Goal: Task Accomplishment & Management: Manage account settings

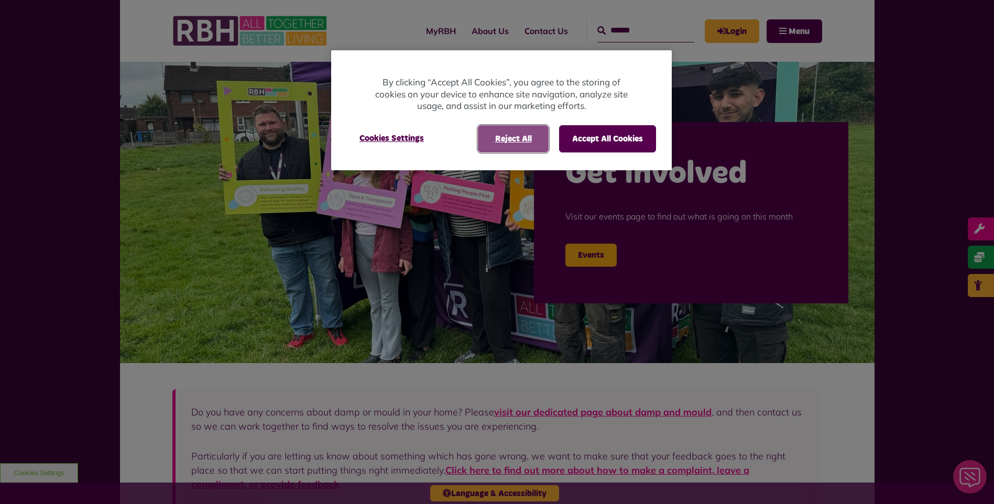
click at [518, 133] on button "Reject All" at bounding box center [513, 138] width 71 height 27
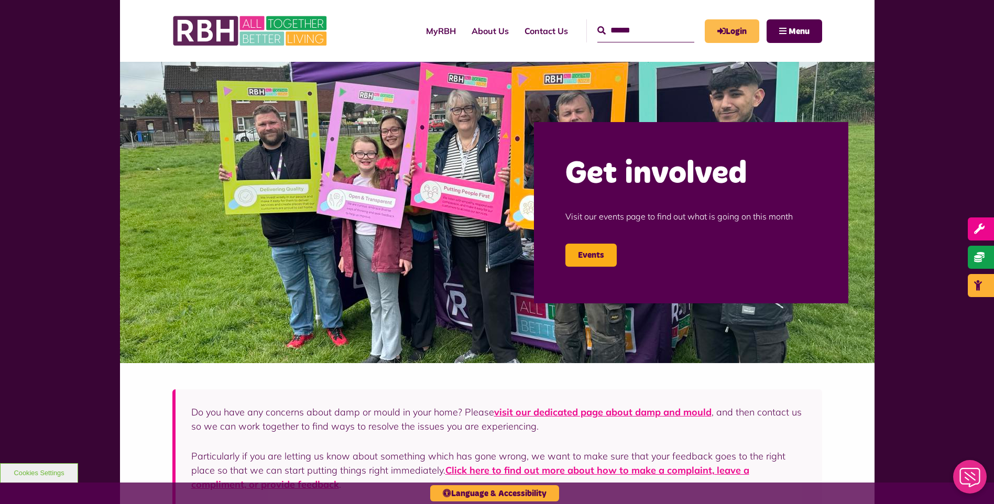
click at [727, 24] on link "Login" at bounding box center [732, 31] width 54 height 24
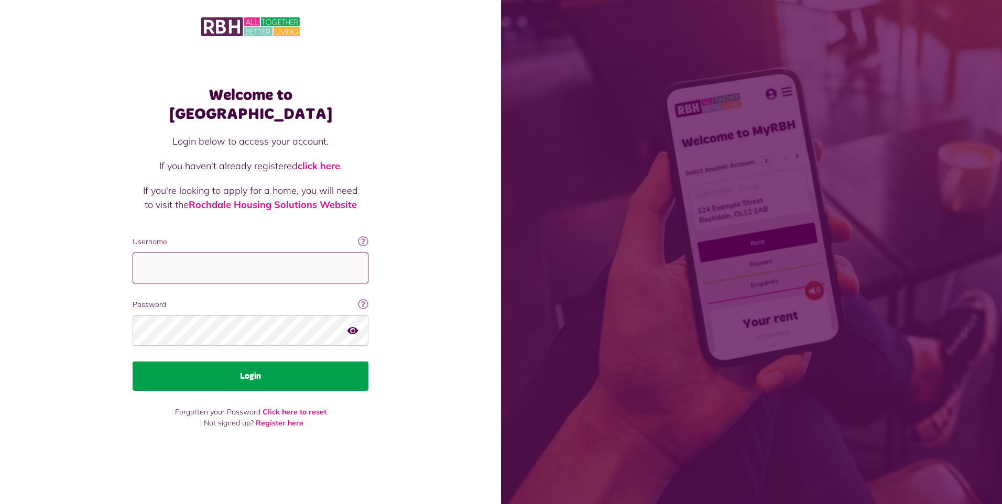
type input "**********"
click at [206, 376] on button "Login" at bounding box center [251, 376] width 236 height 29
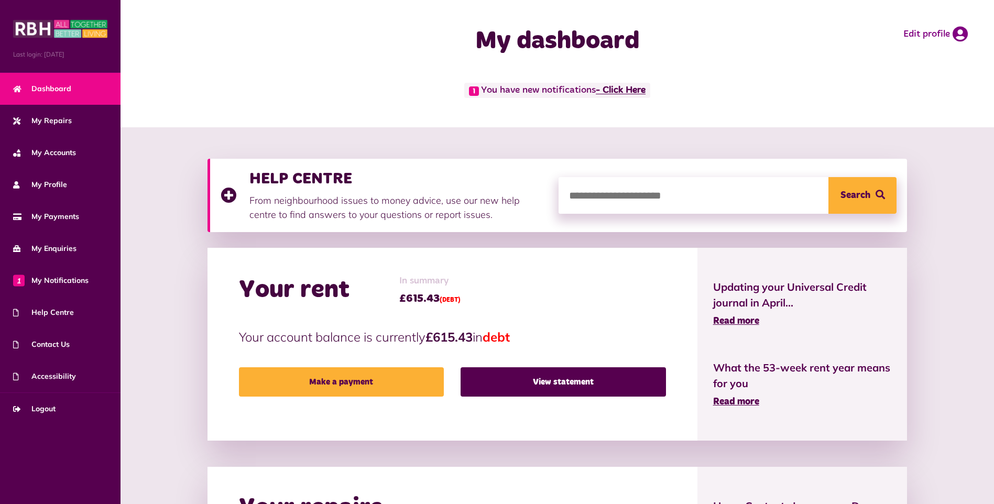
click at [634, 93] on link "- Click Here" at bounding box center [621, 90] width 50 height 9
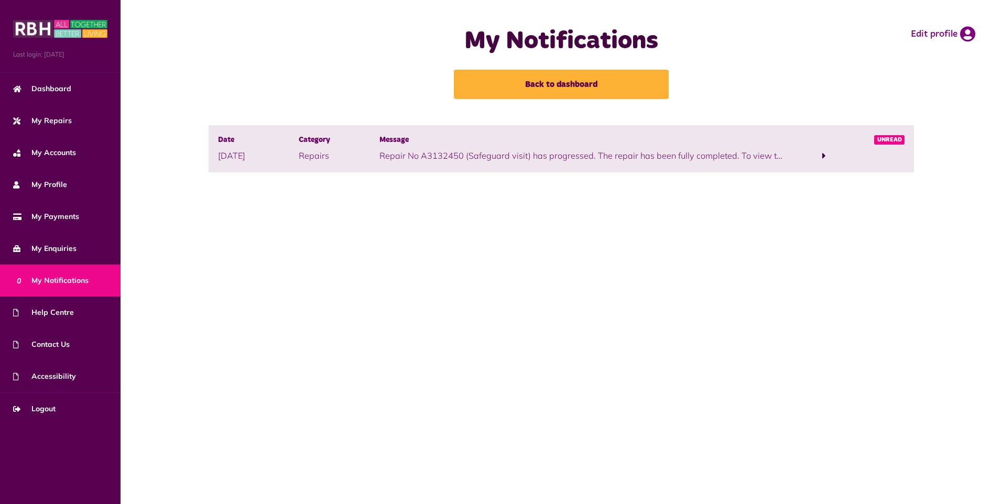
click at [822, 155] on span at bounding box center [824, 155] width 4 height 9
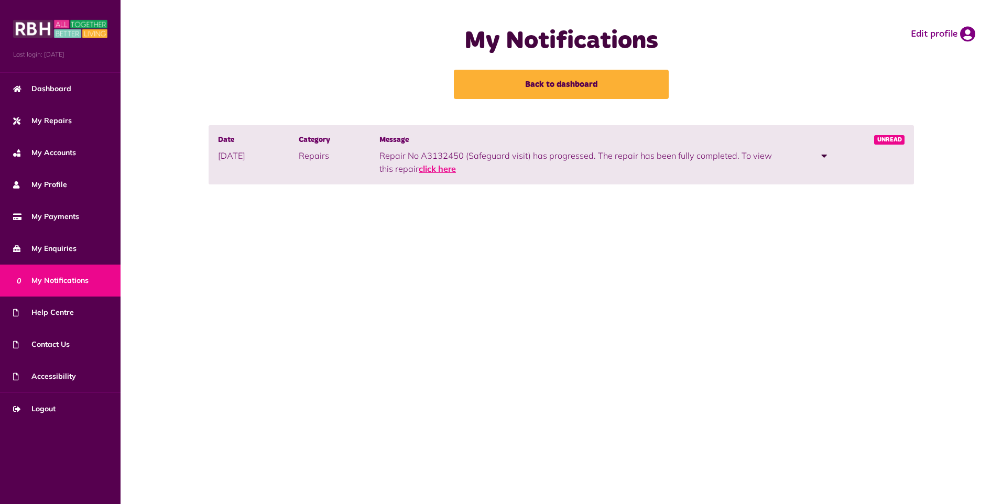
click at [422, 169] on link "click here" at bounding box center [437, 168] width 37 height 10
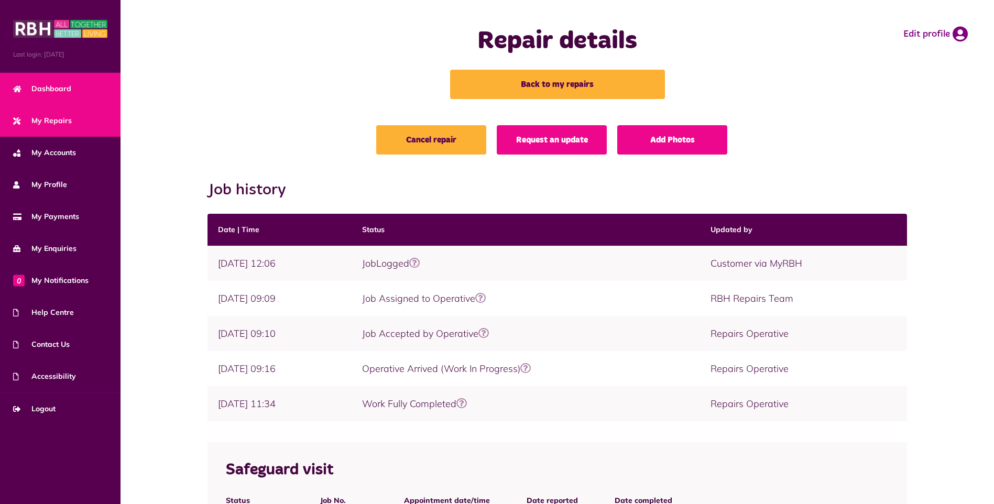
click at [40, 93] on span "Dashboard" at bounding box center [42, 88] width 58 height 11
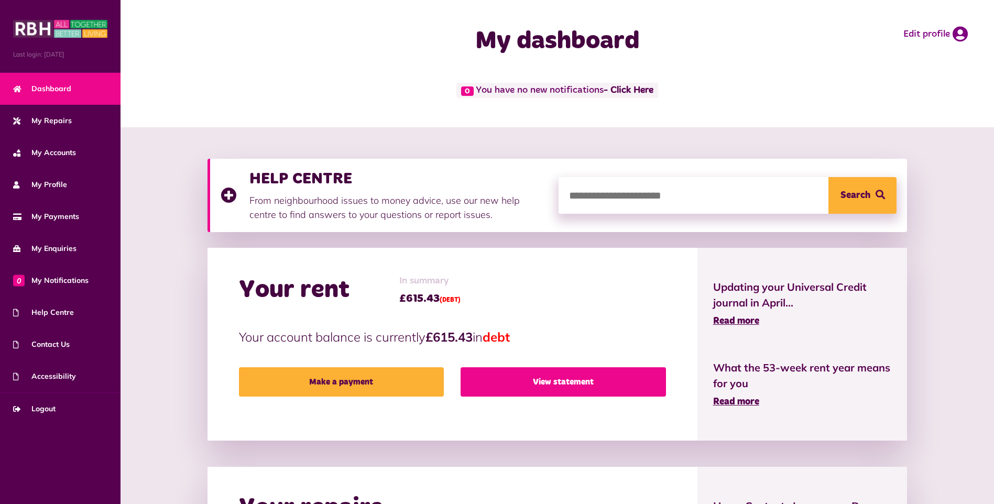
click at [575, 382] on link "View statement" at bounding box center [563, 381] width 205 height 29
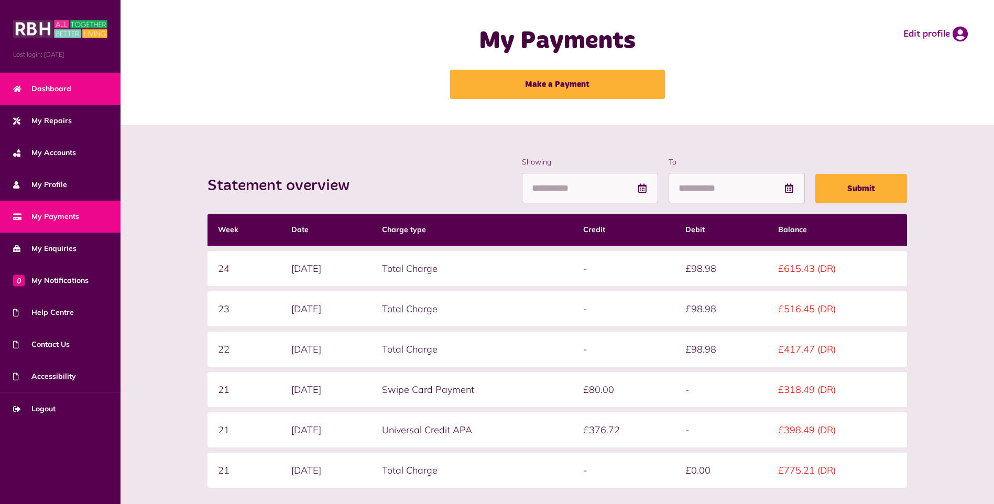
click at [52, 93] on span "Dashboard" at bounding box center [42, 88] width 58 height 11
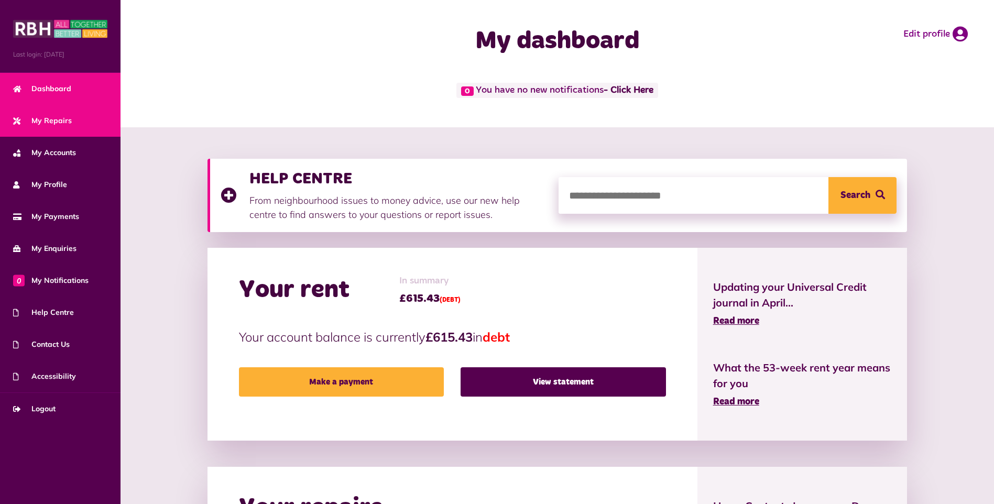
click at [49, 124] on span "My Repairs" at bounding box center [42, 120] width 59 height 11
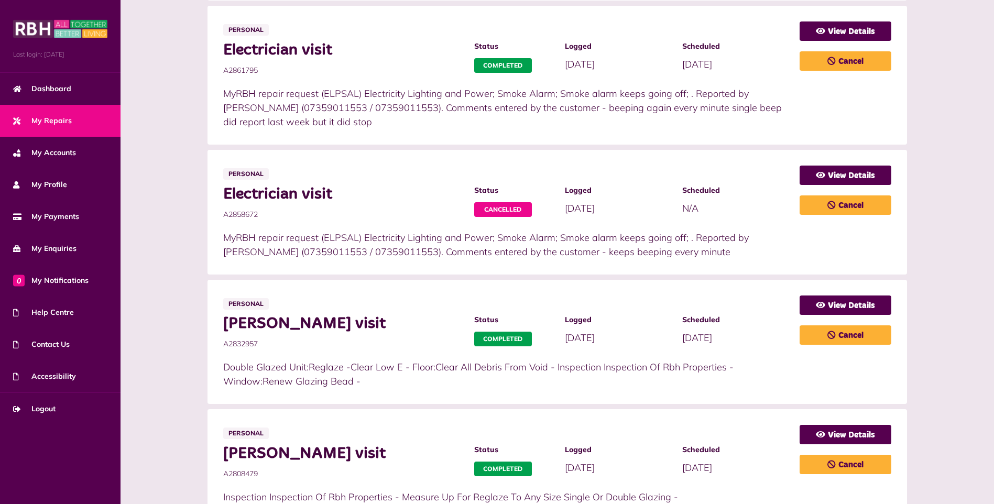
scroll to position [631, 0]
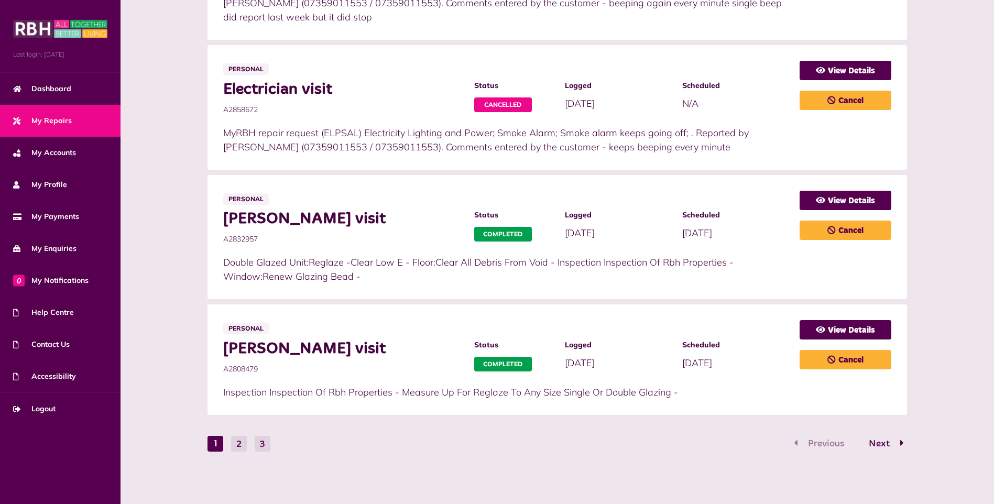
click at [236, 448] on button "2" at bounding box center [239, 444] width 16 height 16
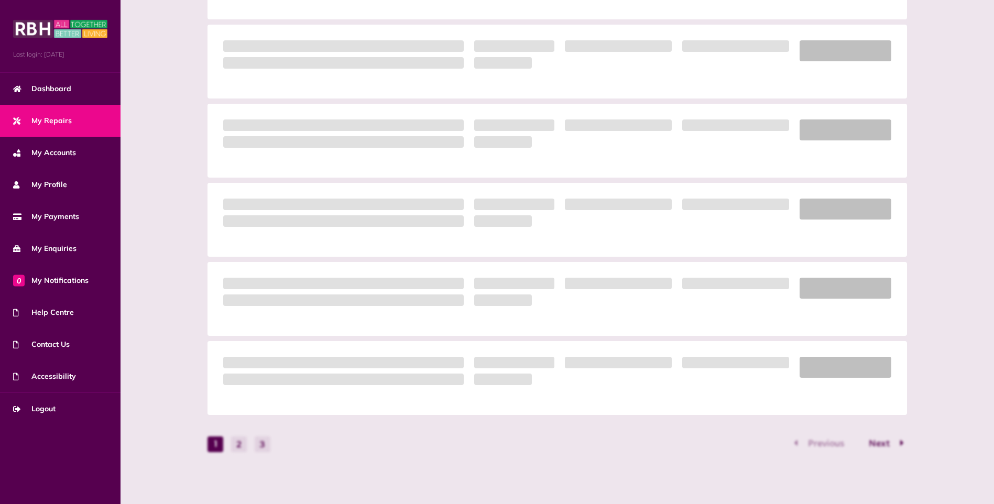
scroll to position [561, 0]
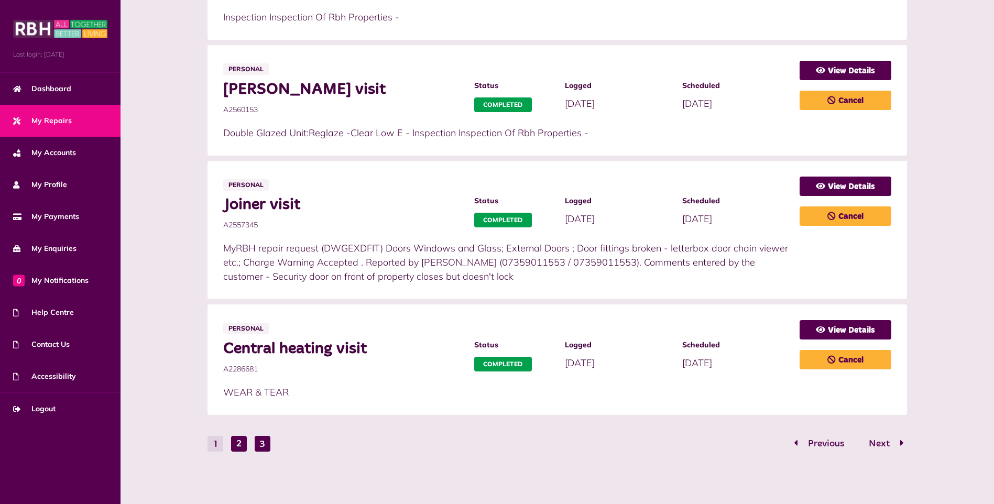
click at [260, 445] on button "3" at bounding box center [263, 444] width 16 height 16
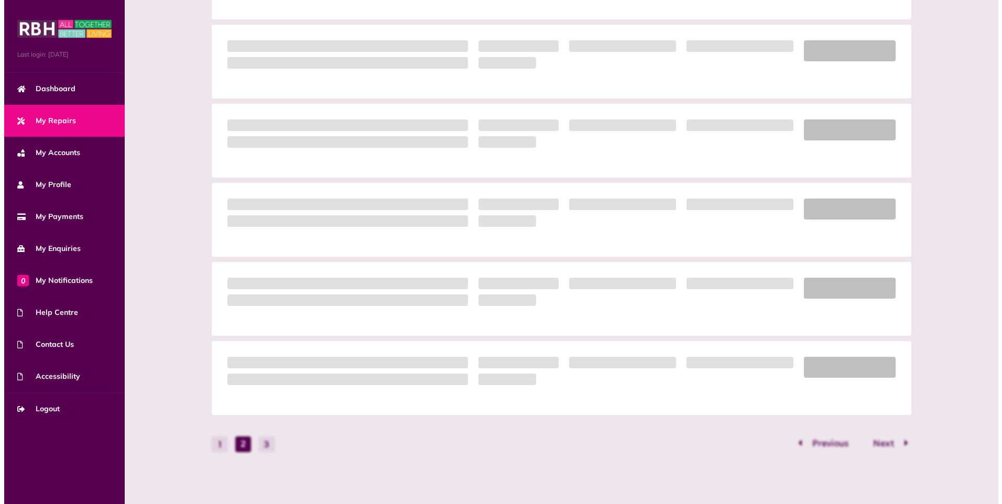
scroll to position [0, 0]
